Goal: Use online tool/utility: Utilize a website feature to perform a specific function

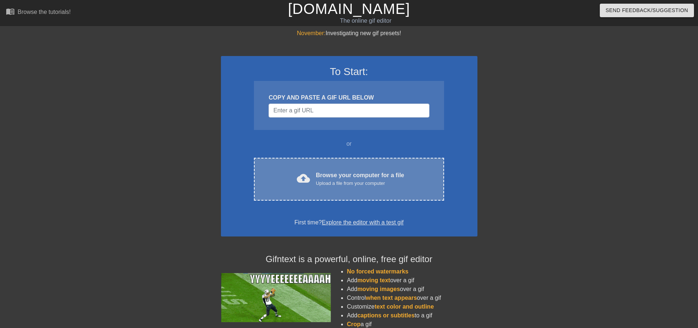
click at [344, 183] on div "Upload a file from your computer" at bounding box center [360, 183] width 88 height 7
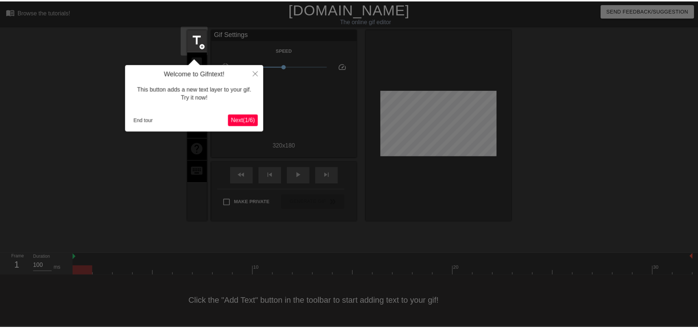
scroll to position [4, 0]
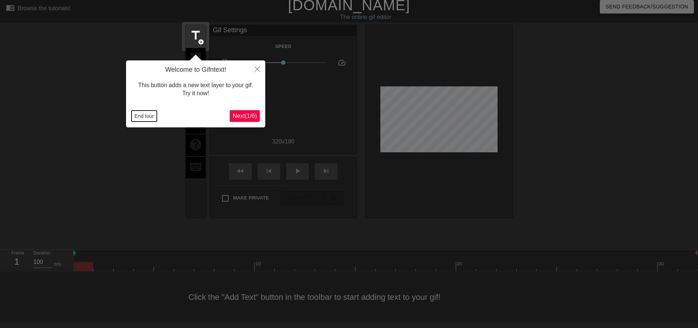
click at [147, 115] on button "End tour" at bounding box center [144, 116] width 25 height 11
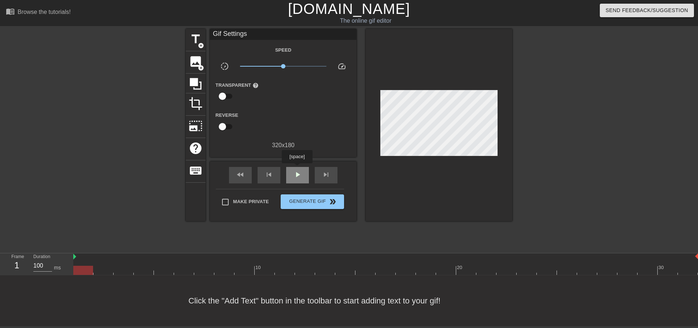
click at [297, 170] on span "play_arrow" at bounding box center [297, 174] width 9 height 9
click at [297, 170] on span "pause" at bounding box center [297, 174] width 9 height 9
click at [265, 171] on span "skip_previous" at bounding box center [269, 174] width 9 height 9
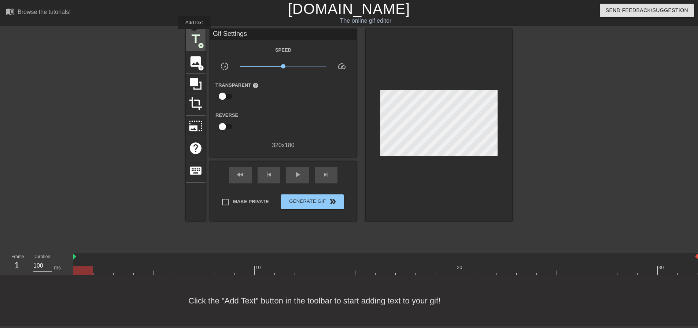
click at [194, 34] on span "title" at bounding box center [196, 39] width 14 height 14
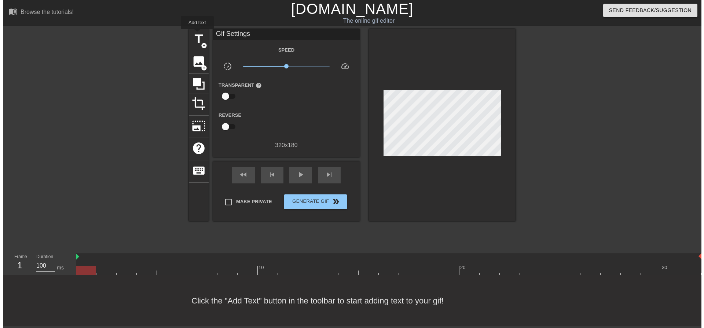
scroll to position [0, 0]
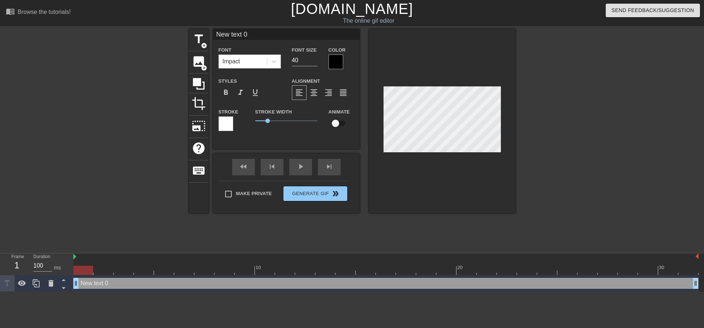
click at [255, 34] on input "New text 0" at bounding box center [286, 34] width 147 height 11
drag, startPoint x: 255, startPoint y: 34, endPoint x: 251, endPoint y: 35, distance: 4.2
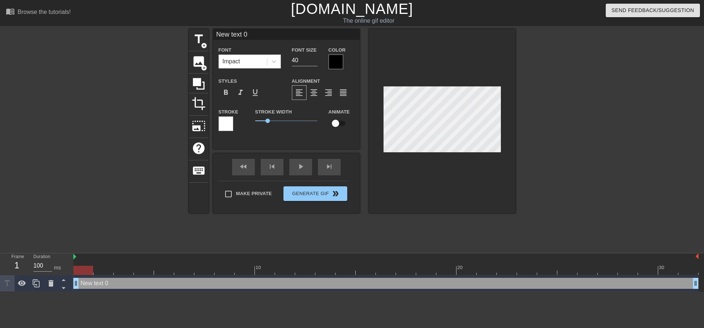
click at [251, 35] on input "New text 0" at bounding box center [286, 34] width 147 height 11
type input "GBRU"
click at [510, 148] on div at bounding box center [442, 121] width 147 height 184
click at [337, 122] on input "checkbox" at bounding box center [335, 124] width 42 height 14
checkbox input "true"
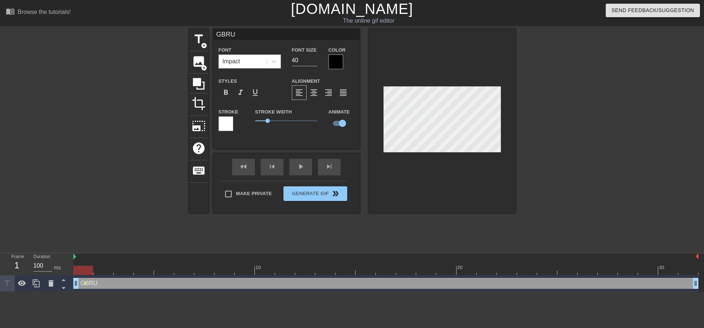
click at [100, 285] on div "GBRU drag_handle drag_handle" at bounding box center [385, 283] width 625 height 11
click at [303, 60] on input "40" at bounding box center [305, 61] width 26 height 12
drag, startPoint x: 298, startPoint y: 61, endPoint x: 281, endPoint y: 63, distance: 16.6
click at [281, 63] on div "Font Impact Font Size 93 Color" at bounding box center [286, 57] width 147 height 24
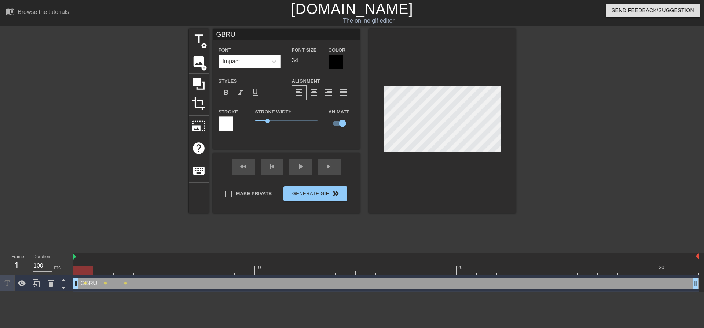
click at [133, 286] on div "GBRU drag_handle drag_handle" at bounding box center [385, 283] width 625 height 11
drag, startPoint x: 299, startPoint y: 60, endPoint x: 288, endPoint y: 61, distance: 11.4
click at [288, 61] on div "Font Size 34" at bounding box center [304, 57] width 37 height 24
type input "26"
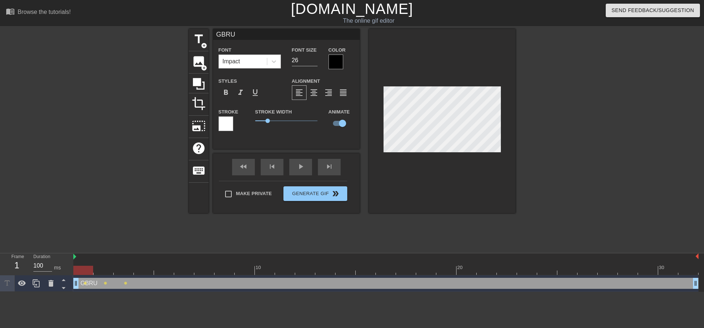
click at [235, 284] on div "GBRU drag_handle drag_handle" at bounding box center [385, 283] width 625 height 11
click at [554, 137] on div at bounding box center [579, 139] width 110 height 220
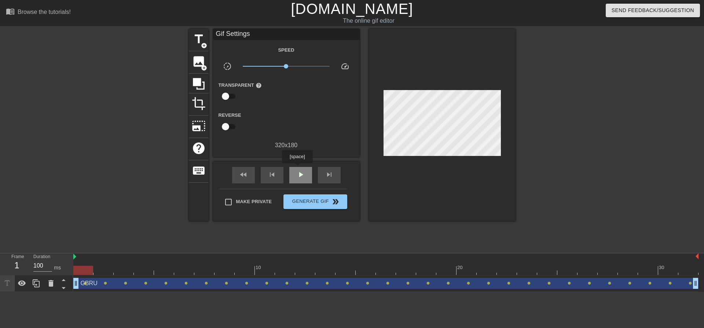
click at [297, 169] on div "play_arrow" at bounding box center [300, 175] width 23 height 16
click at [297, 169] on div "pause" at bounding box center [300, 175] width 23 height 16
click at [199, 35] on span "title" at bounding box center [199, 39] width 14 height 14
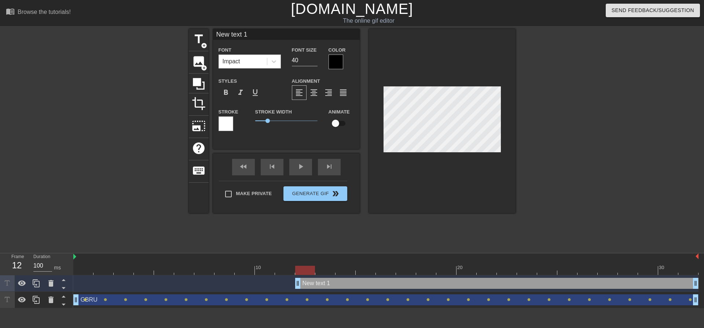
drag, startPoint x: 258, startPoint y: 33, endPoint x: 210, endPoint y: 36, distance: 47.3
click at [210, 36] on div "title add_circle image add_circle crop photo_size_select_large help keyboard Ne…" at bounding box center [352, 121] width 326 height 184
type input "SCM"
drag, startPoint x: 302, startPoint y: 62, endPoint x: 281, endPoint y: 64, distance: 21.8
click at [281, 64] on div "Font Impact Font Size 40 Color" at bounding box center [286, 57] width 147 height 24
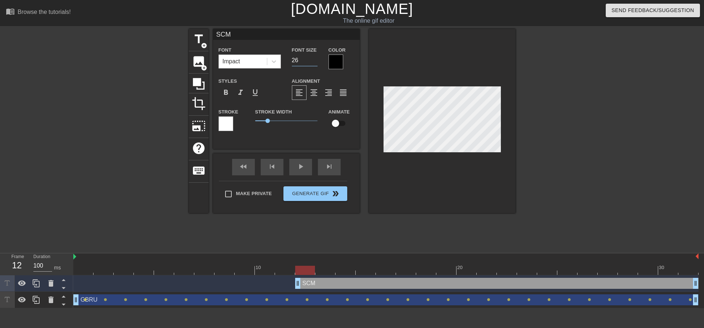
type input "26"
drag, startPoint x: 303, startPoint y: 62, endPoint x: 290, endPoint y: 62, distance: 12.8
click at [290, 62] on div "Font Size 26" at bounding box center [304, 57] width 37 height 24
type input "18"
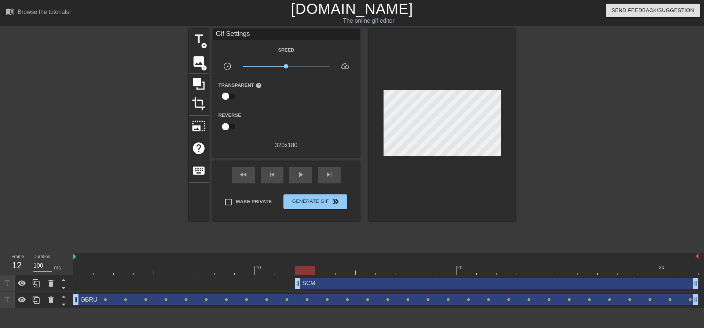
click at [551, 125] on div at bounding box center [579, 139] width 110 height 220
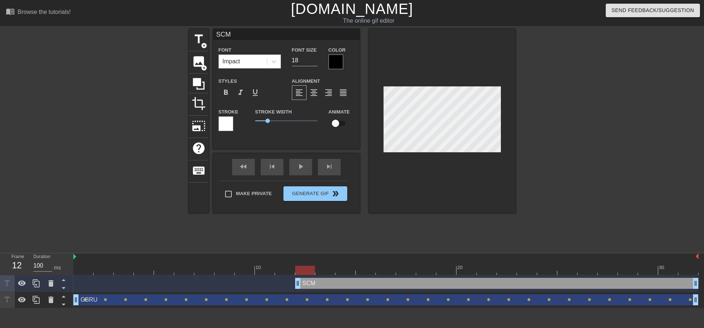
click at [337, 123] on input "checkbox" at bounding box center [335, 124] width 42 height 14
checkbox input "true"
click at [646, 122] on div "title add_circle image add_circle crop photo_size_select_large help keyboard SC…" at bounding box center [352, 139] width 704 height 220
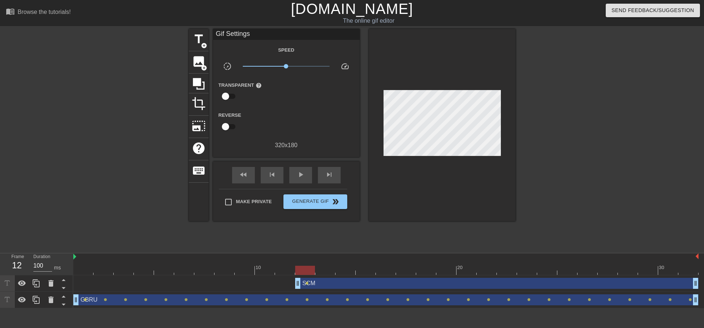
click at [346, 287] on div "SCM drag_handle drag_handle" at bounding box center [496, 283] width 403 height 11
click at [529, 102] on div at bounding box center [579, 139] width 110 height 220
click at [296, 168] on div "play_arrow" at bounding box center [300, 175] width 23 height 16
click at [301, 176] on span "pause" at bounding box center [300, 174] width 9 height 9
click at [335, 203] on span "double_arrow" at bounding box center [335, 202] width 9 height 9
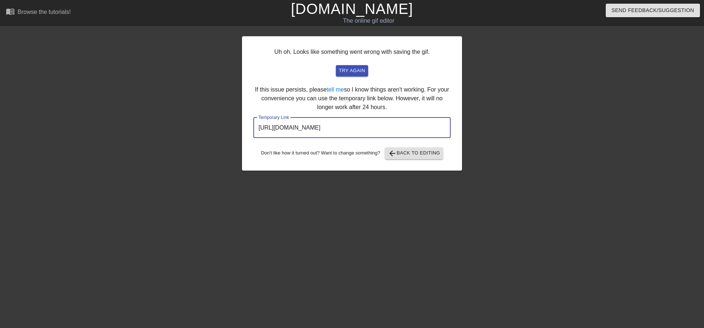
drag, startPoint x: 412, startPoint y: 132, endPoint x: 237, endPoint y: 134, distance: 174.8
click at [237, 134] on div "Uh oh. Looks like something went wrong with saving the gif. try again If this i…" at bounding box center [352, 139] width 704 height 220
